Goal: Navigation & Orientation: Find specific page/section

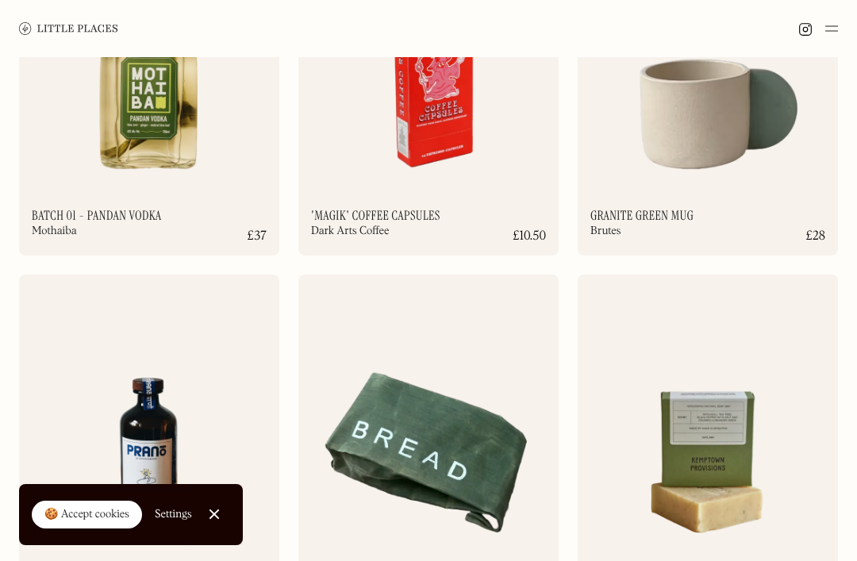
scroll to position [3109, 0]
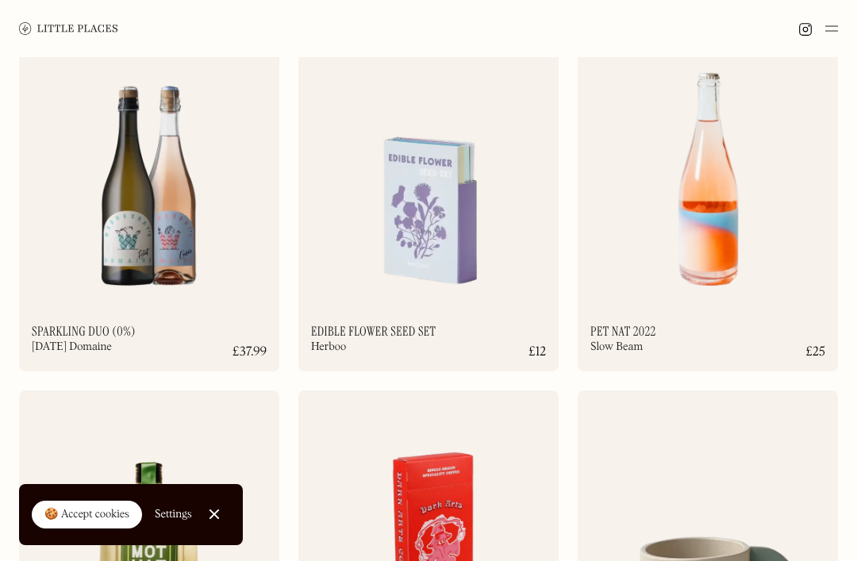
scroll to position [2531, 0]
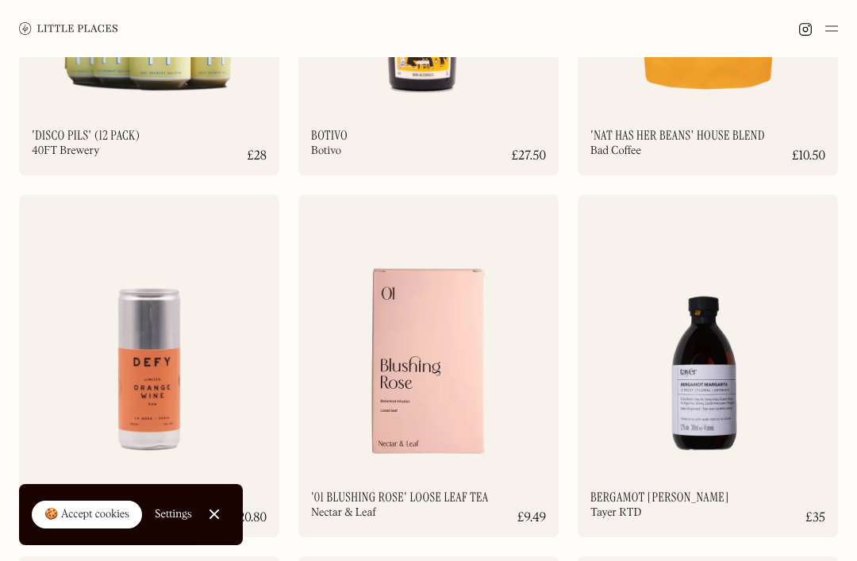
scroll to position [6090, 0]
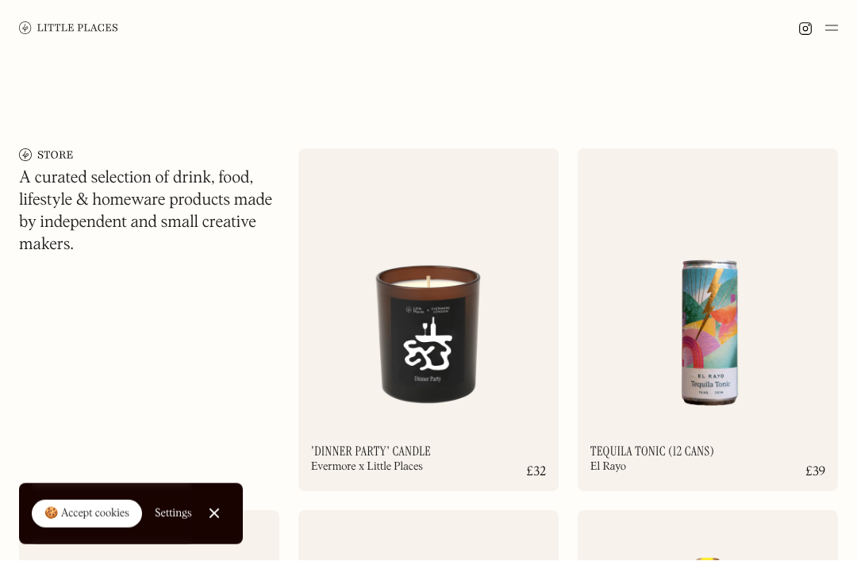
scroll to position [195, 0]
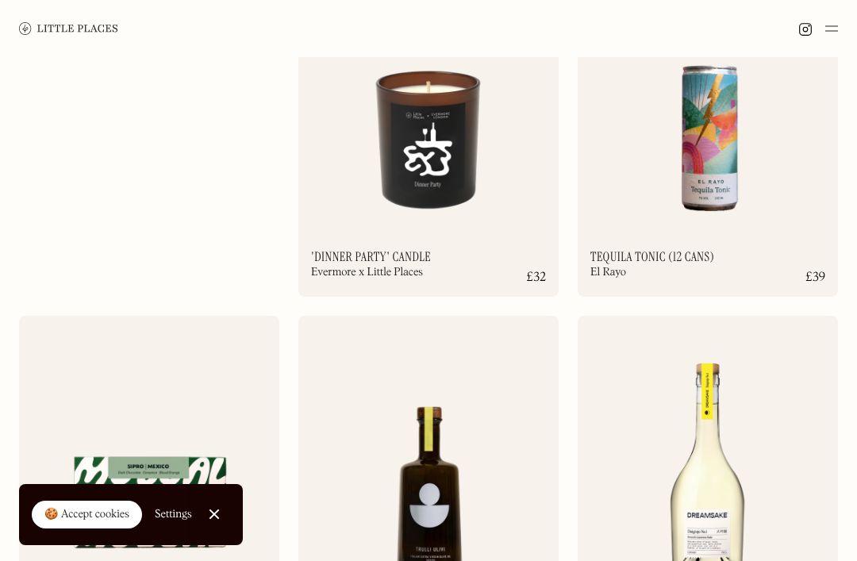
click at [221, 530] on link "Close Cookie Popup" at bounding box center [214, 515] width 32 height 32
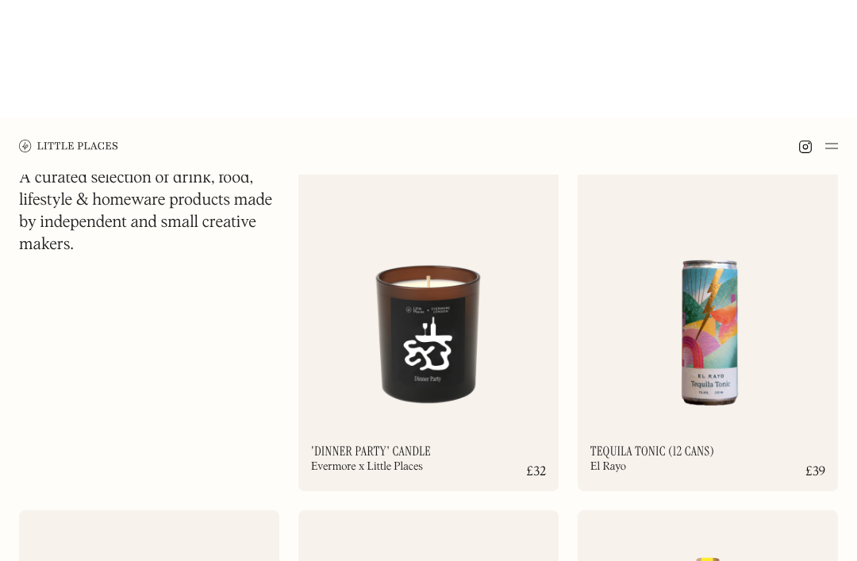
scroll to position [0, 0]
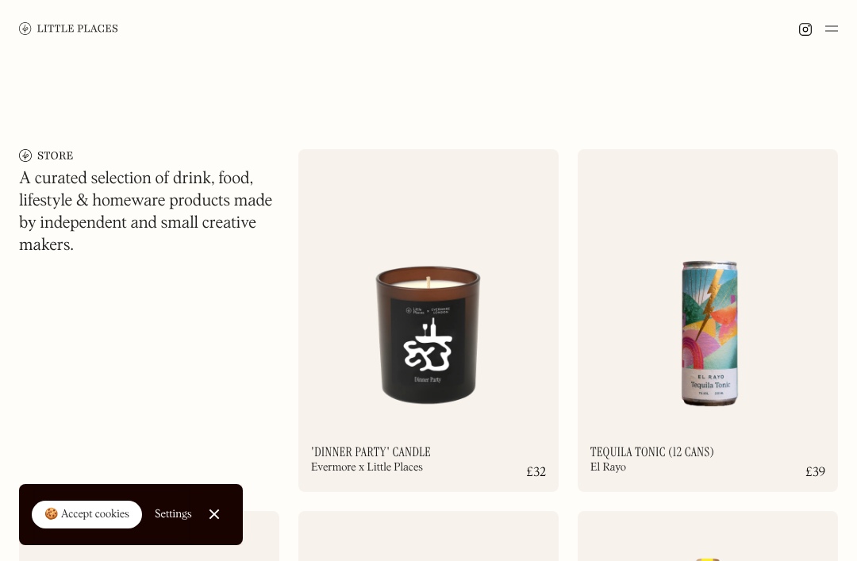
click at [850, 28] on div at bounding box center [428, 28] width 857 height 57
click at [837, 21] on img at bounding box center [832, 28] width 13 height 19
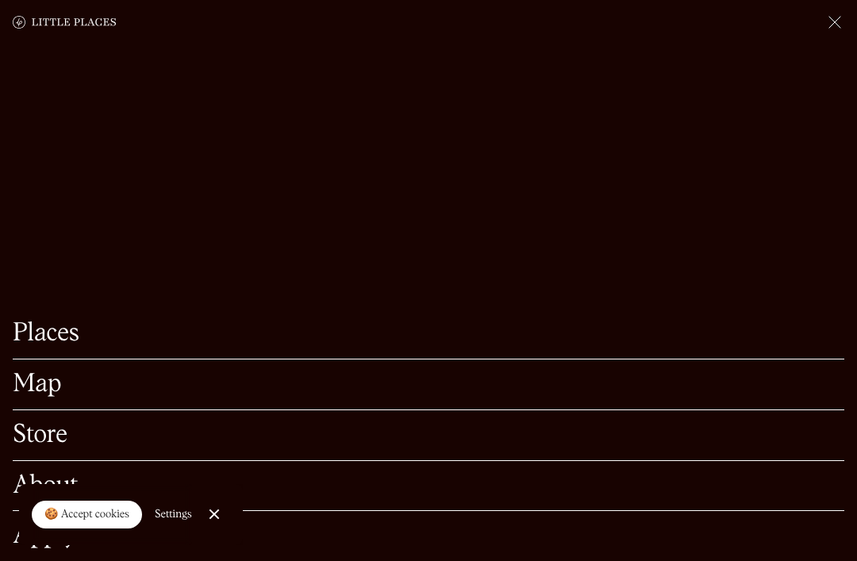
scroll to position [289, 0]
click at [43, 448] on link "Store" at bounding box center [429, 435] width 832 height 25
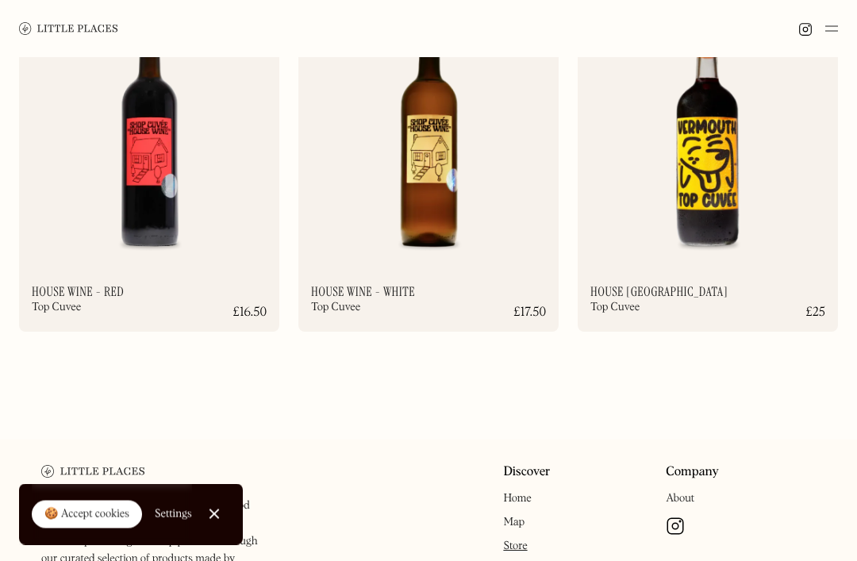
scroll to position [8926, 0]
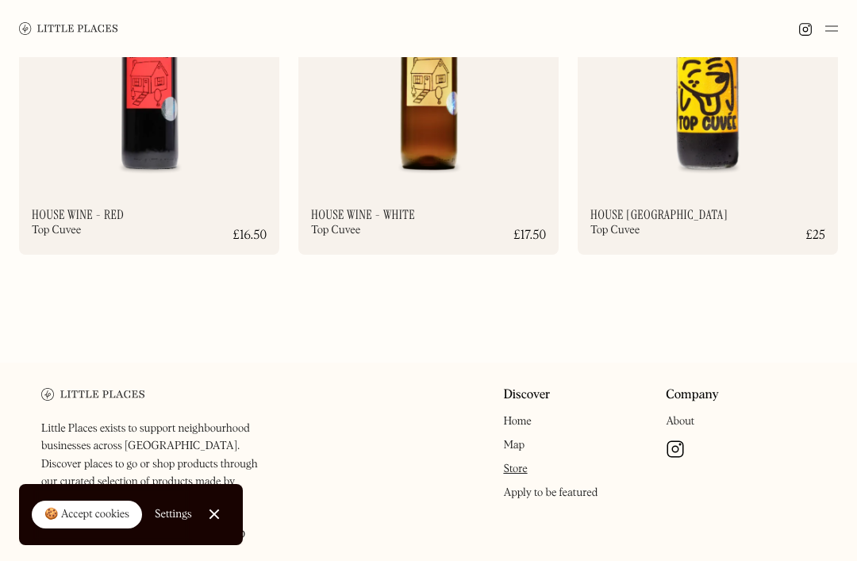
click at [515, 448] on link "Map" at bounding box center [513, 445] width 21 height 11
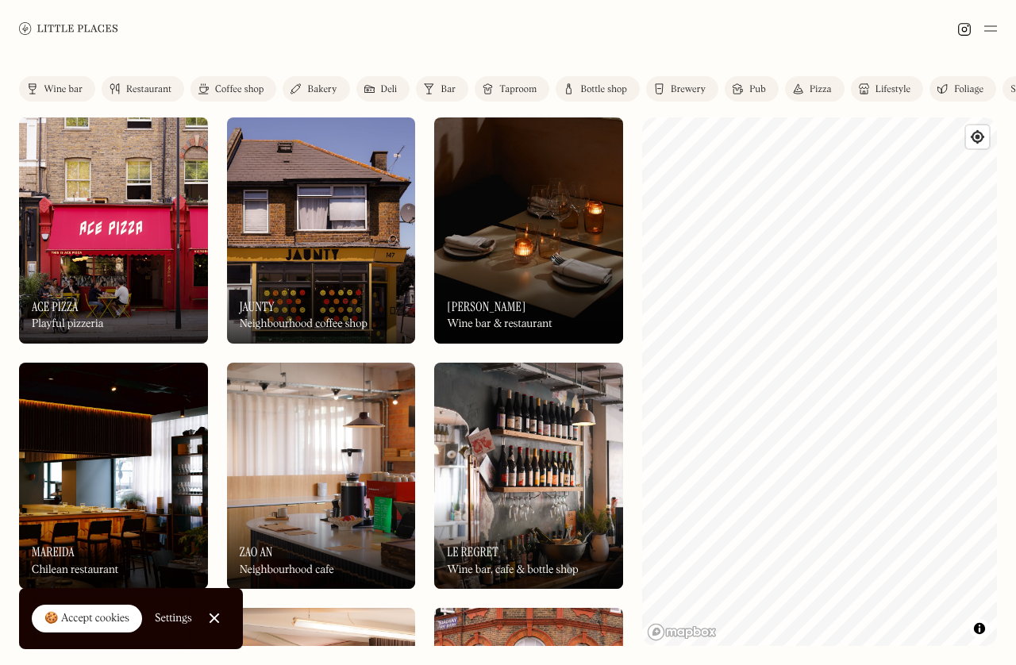
click at [29, 32] on img at bounding box center [68, 28] width 99 height 12
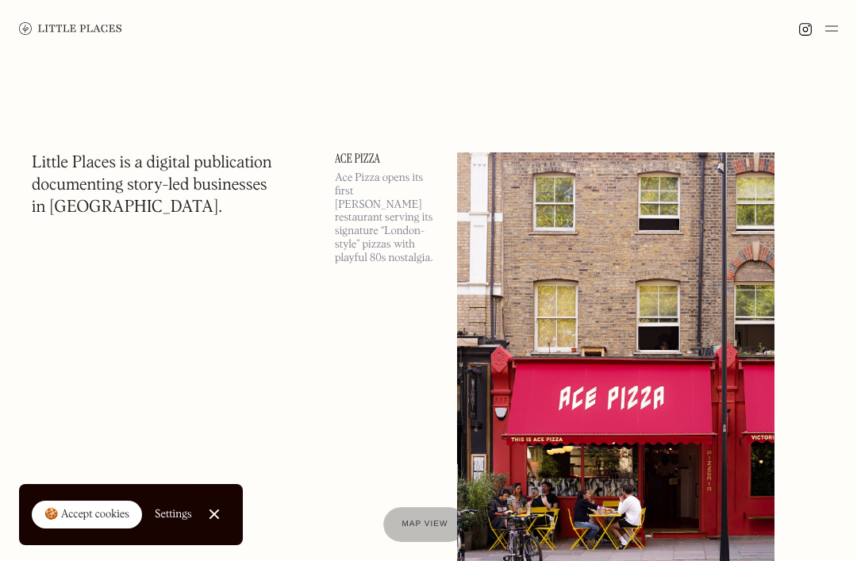
click at [834, 29] on img at bounding box center [832, 28] width 13 height 19
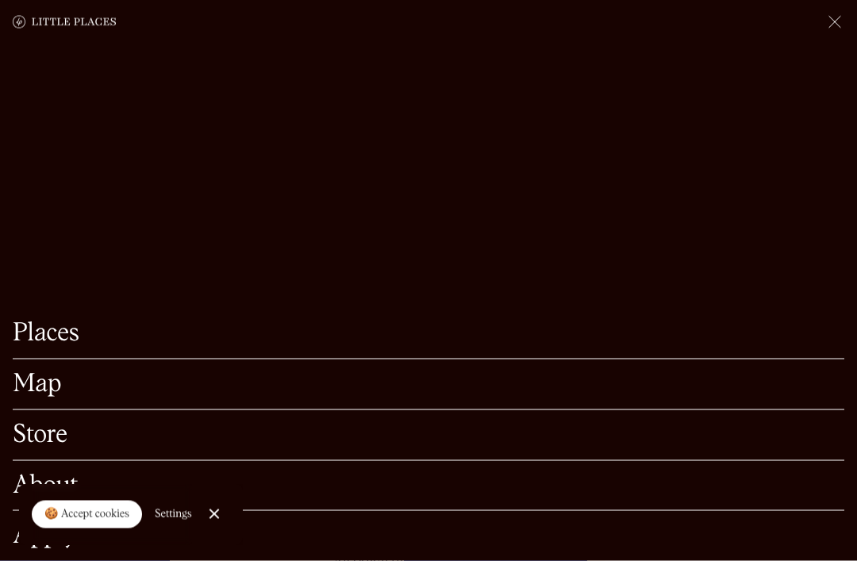
scroll to position [179, 0]
click at [26, 448] on link "Store" at bounding box center [429, 435] width 832 height 25
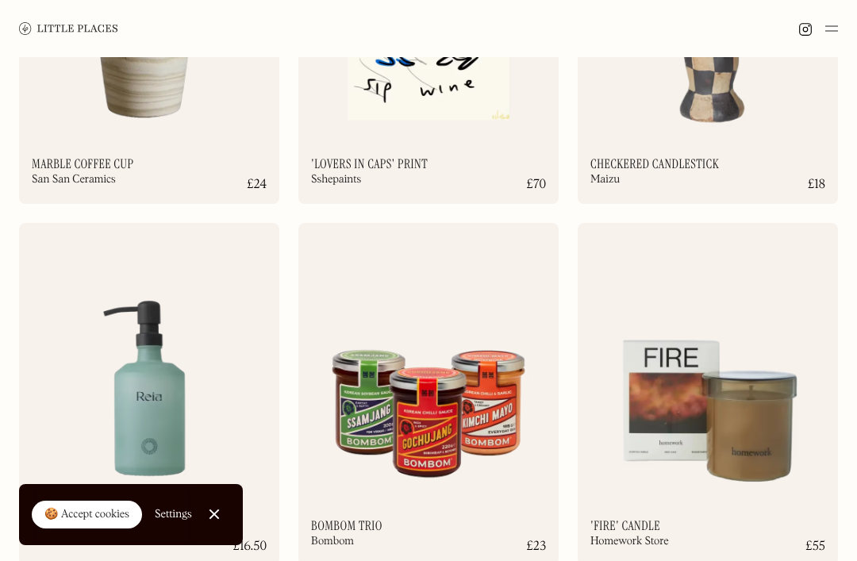
scroll to position [3891, 0]
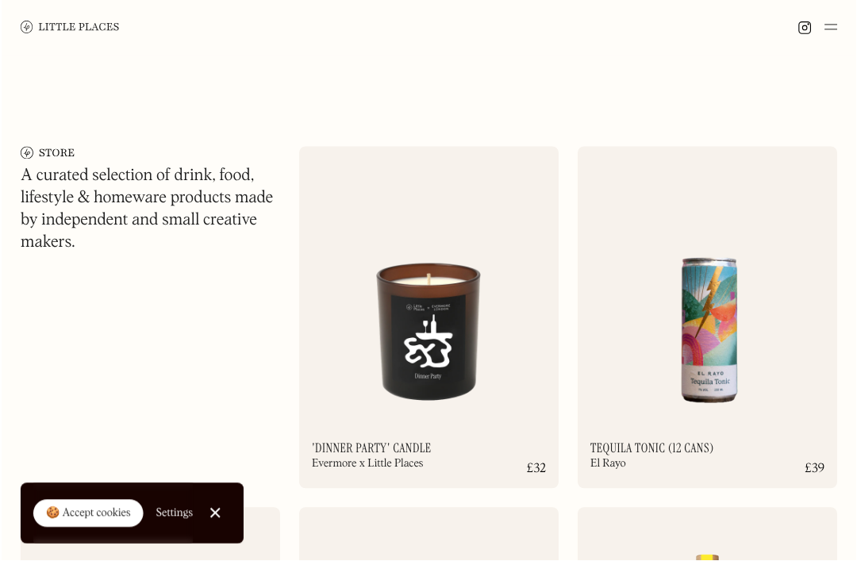
scroll to position [4, 0]
